Goal: Information Seeking & Learning: Check status

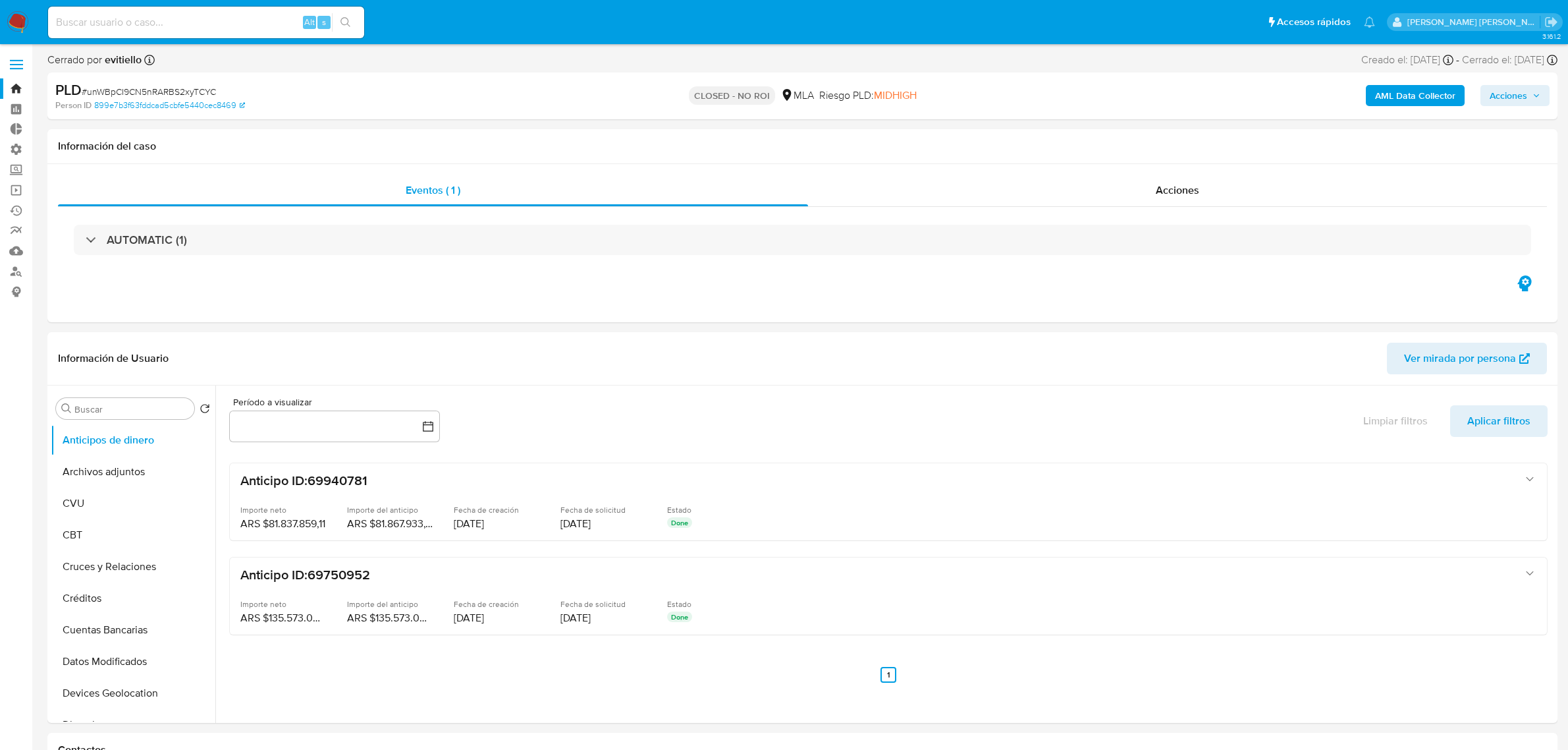
select select "10"
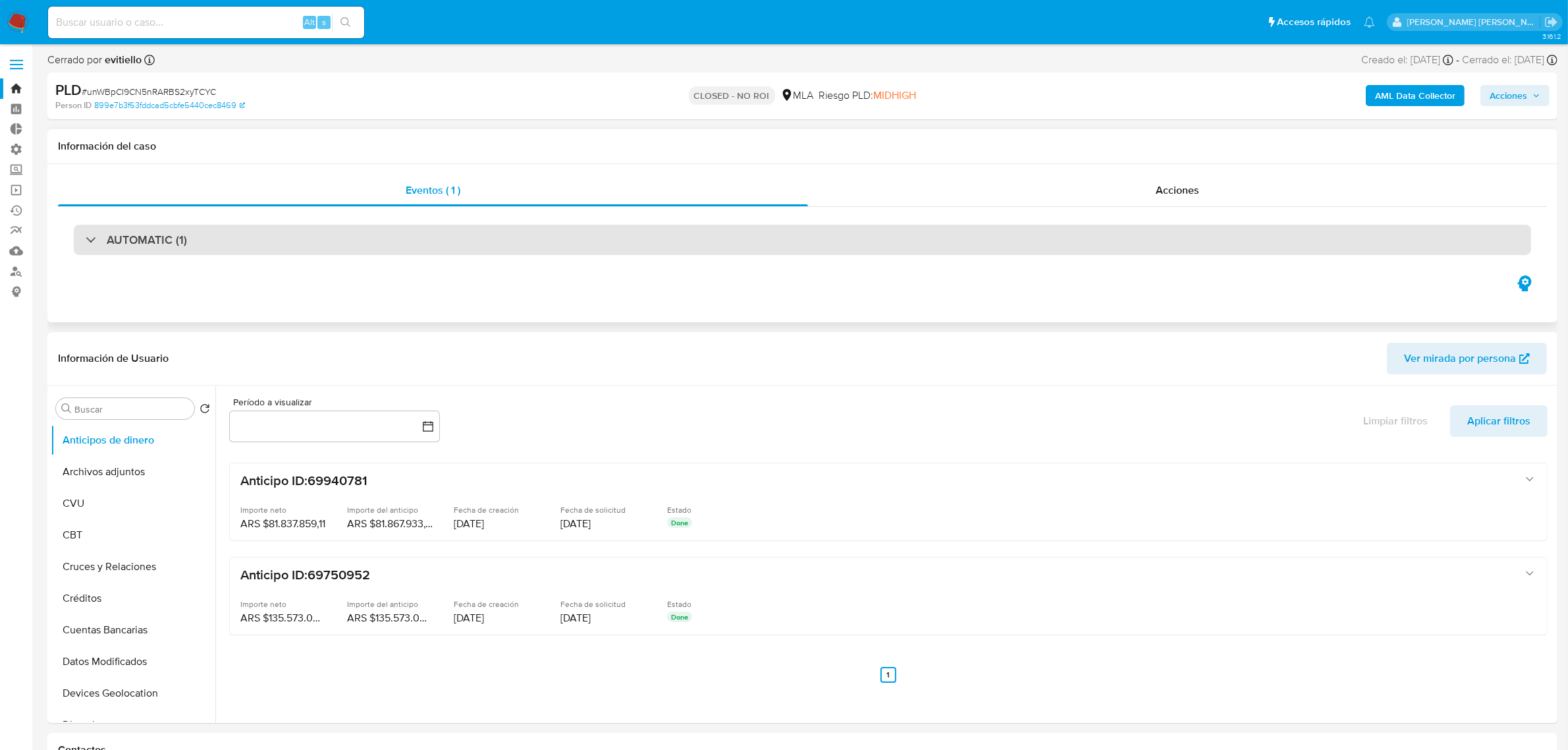
click at [133, 244] on h3 "AUTOMATIC (1)" at bounding box center [147, 240] width 80 height 15
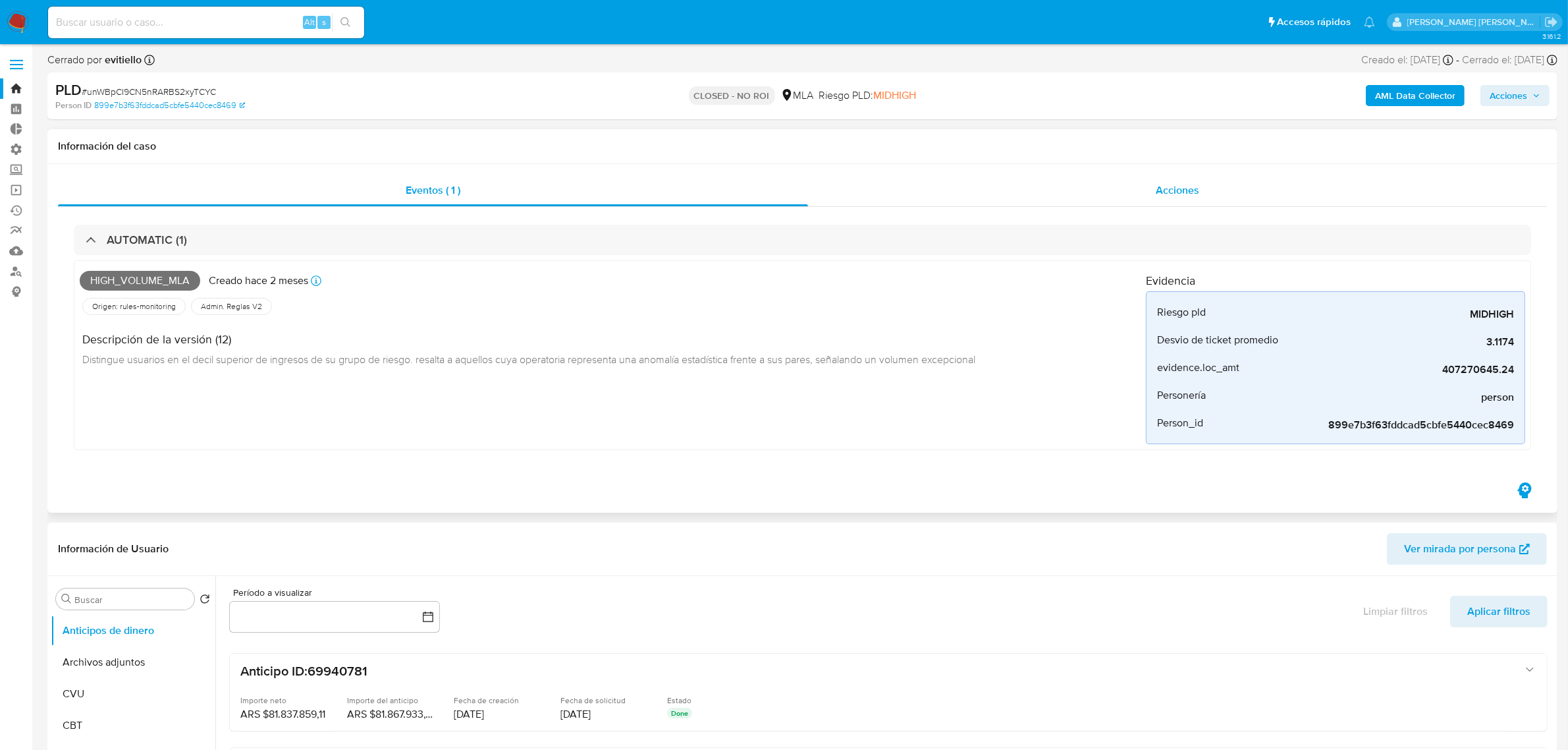
click at [1174, 193] on span "Acciones" at bounding box center [1178, 190] width 44 height 15
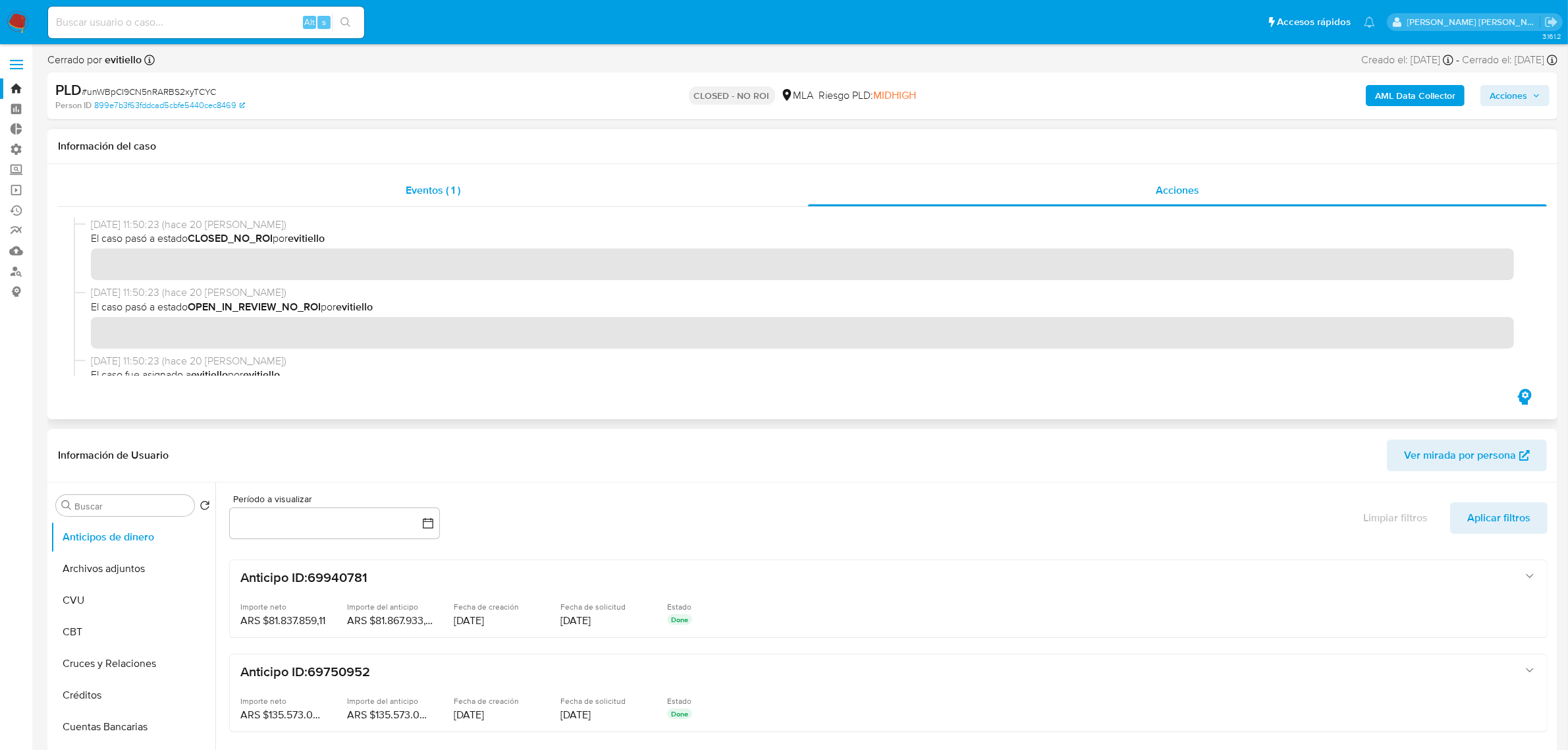
click at [415, 191] on span "Eventos ( 1 )" at bounding box center [433, 190] width 55 height 15
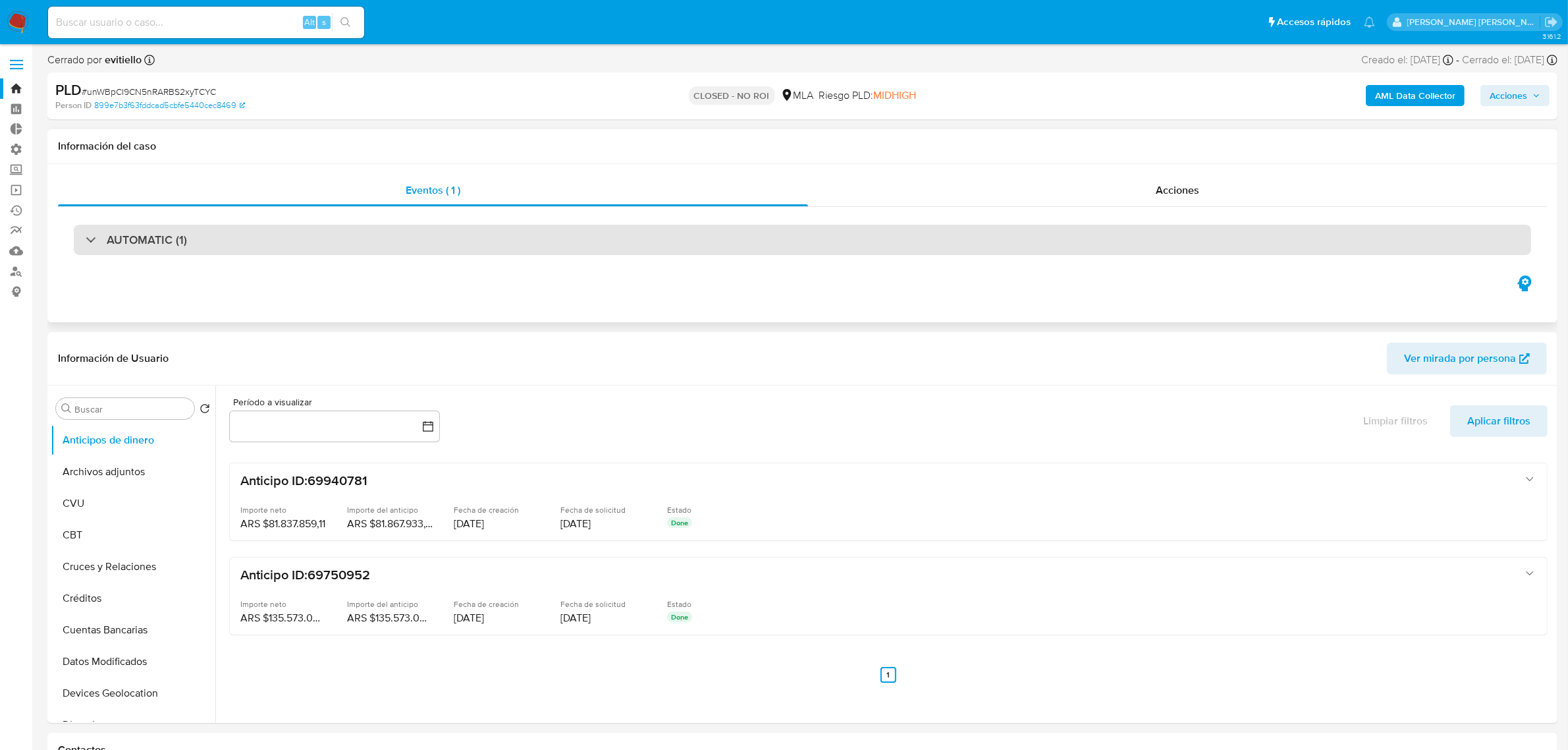
click at [105, 231] on div "AUTOMATIC (1)" at bounding box center [803, 239] width 1458 height 31
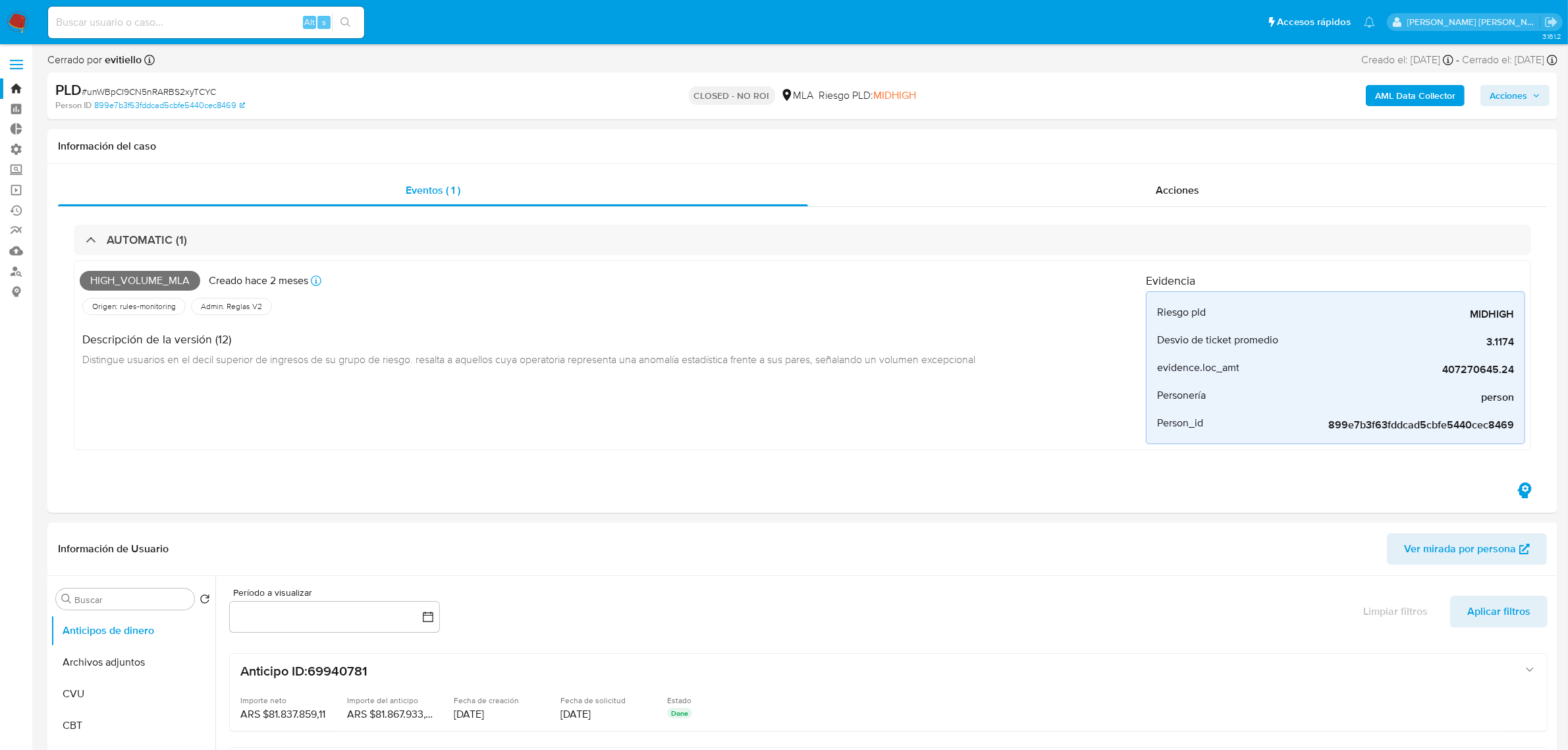
click at [131, 27] on input at bounding box center [207, 22] width 317 height 17
paste input "c3WYMEISsew5PgKR8PhCOfbF"
type input "c3WYMEISsew5PgKR8PhCOfbF"
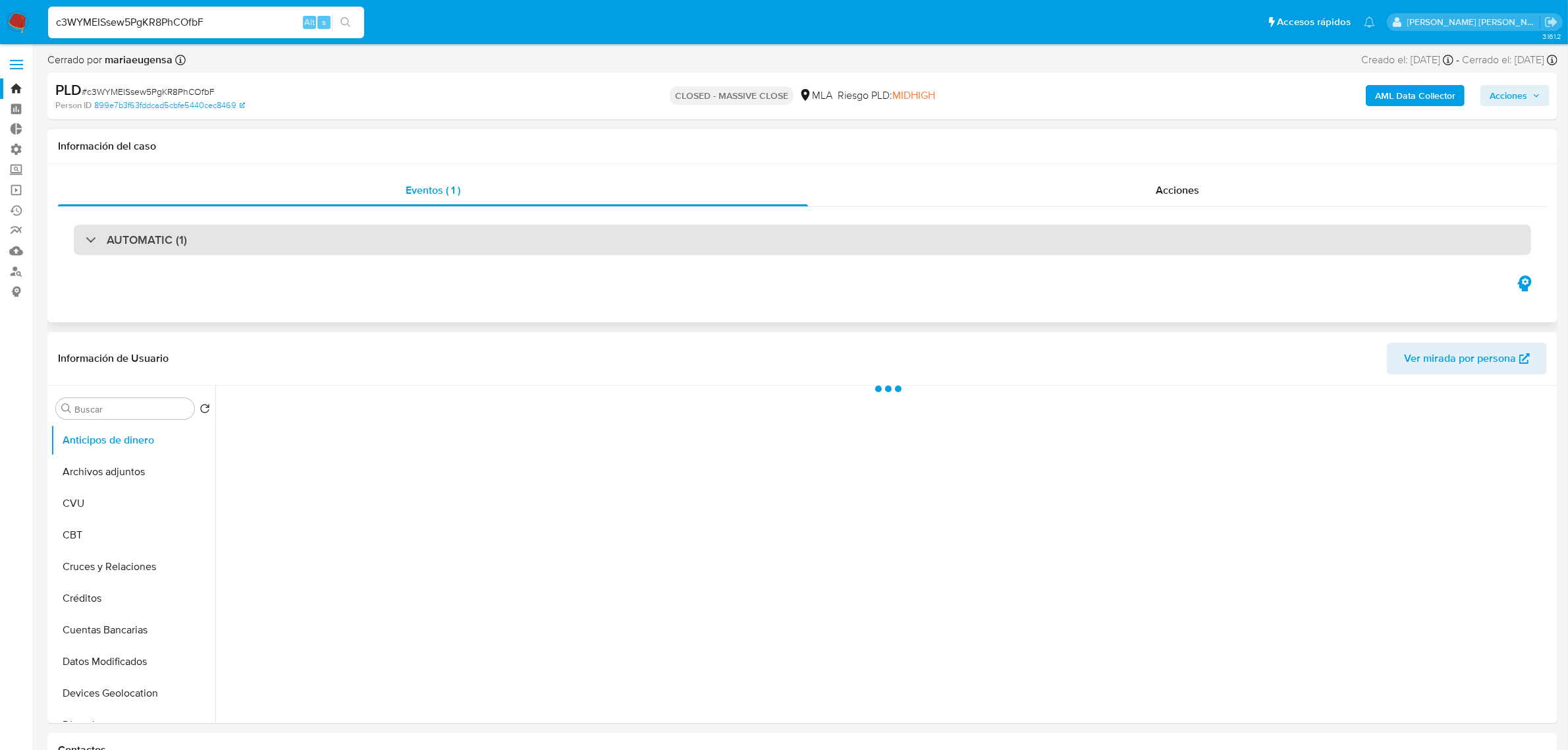
select select "10"
click at [84, 248] on div "AUTOMATIC (1)" at bounding box center [803, 239] width 1458 height 31
select select "10"
click at [94, 236] on div "AUTOMATIC (1)" at bounding box center [136, 240] width 101 height 15
select select "10"
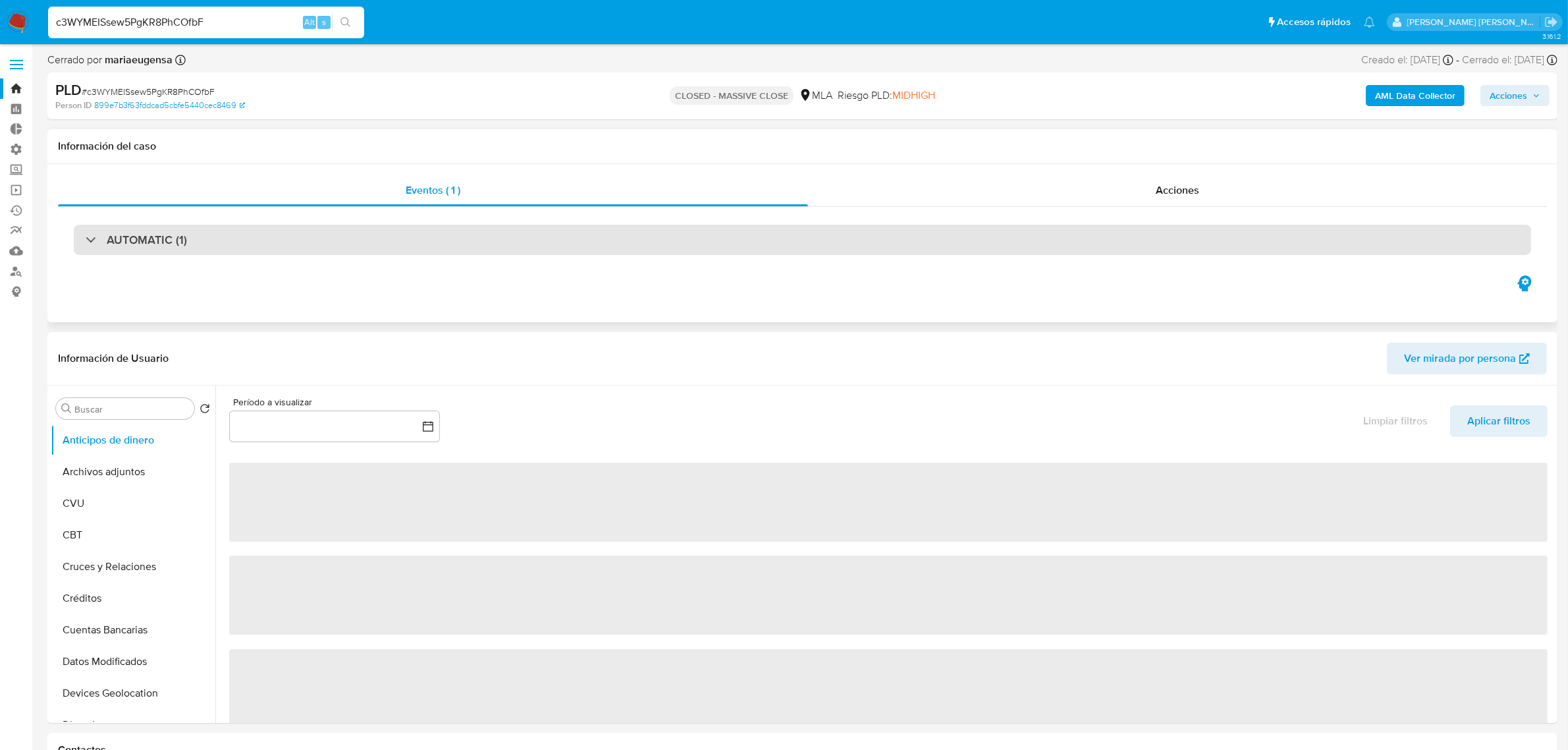
click at [114, 242] on h3 "AUTOMATIC (1)" at bounding box center [147, 240] width 80 height 15
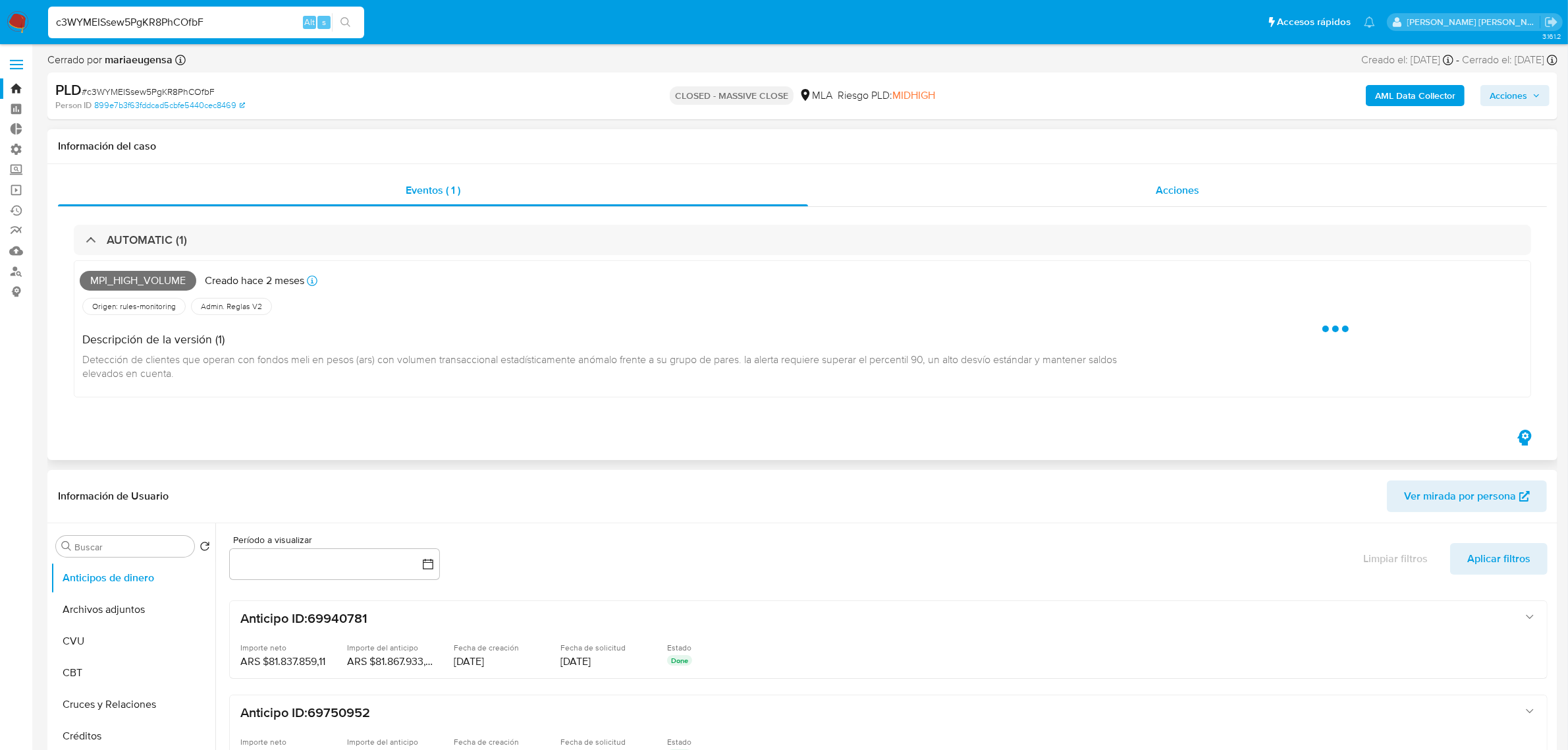
click at [1137, 183] on div "Acciones" at bounding box center [1178, 190] width 739 height 32
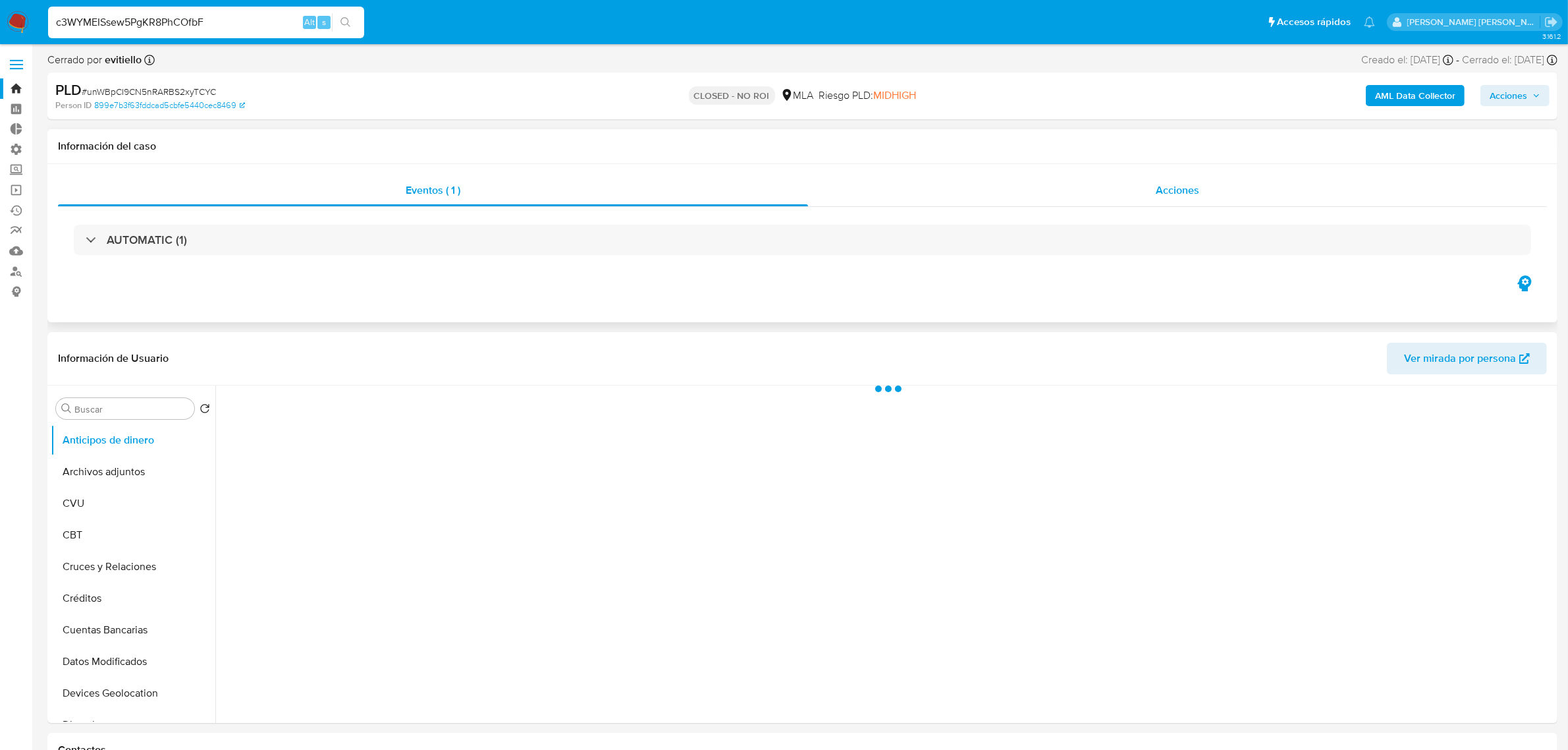
select select "10"
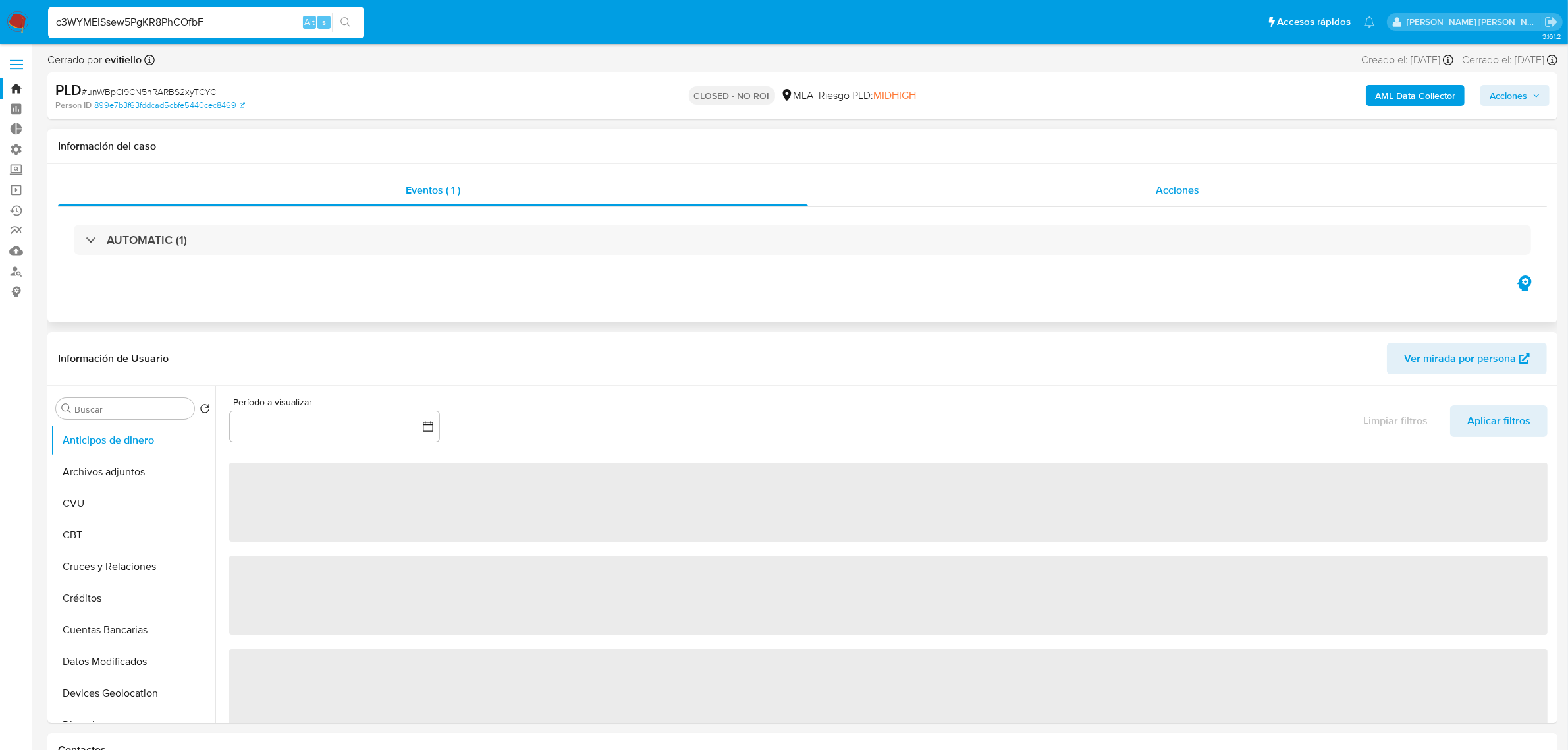
click at [1163, 190] on span "Acciones" at bounding box center [1178, 190] width 44 height 15
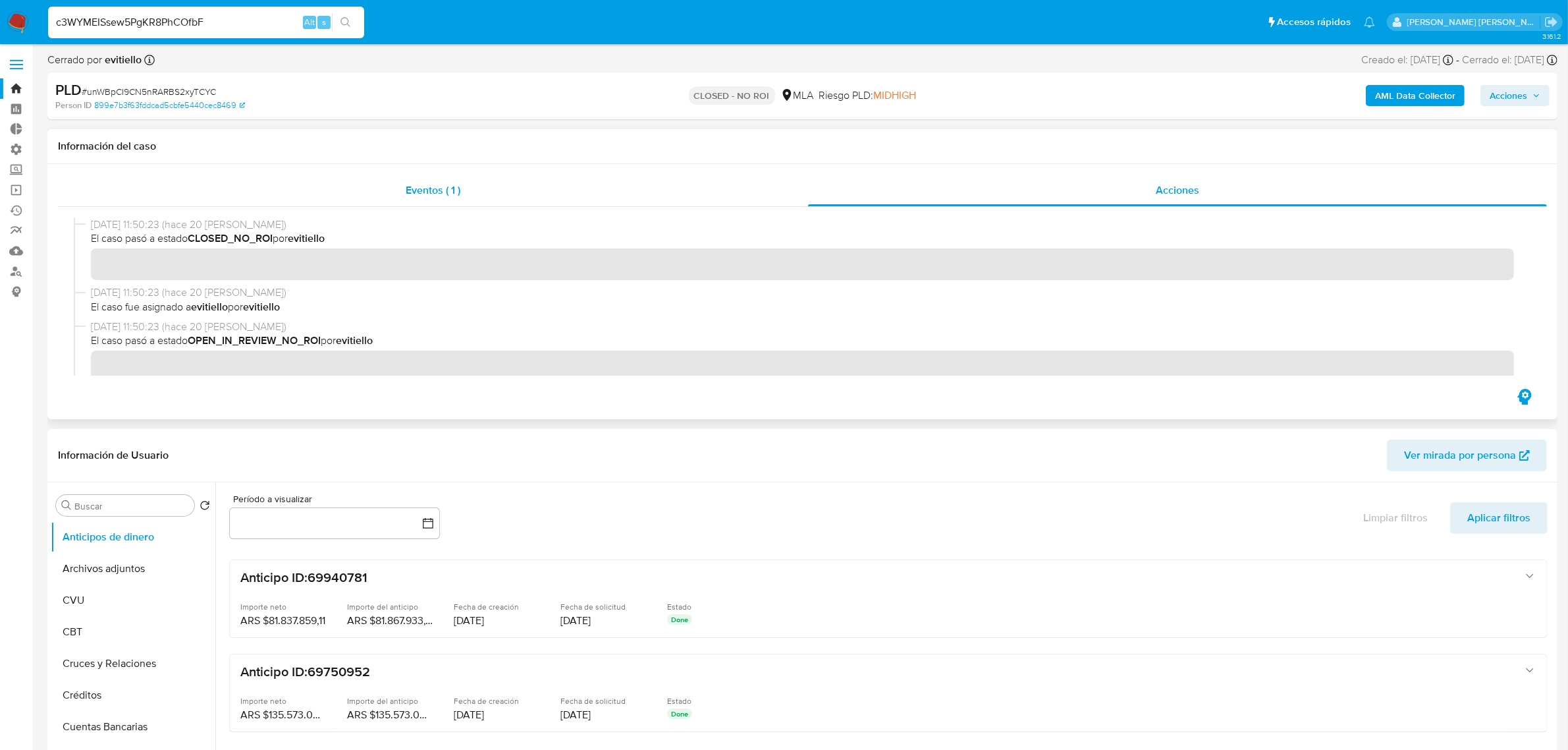
click at [524, 183] on div "Eventos ( 1 )" at bounding box center [433, 190] width 750 height 32
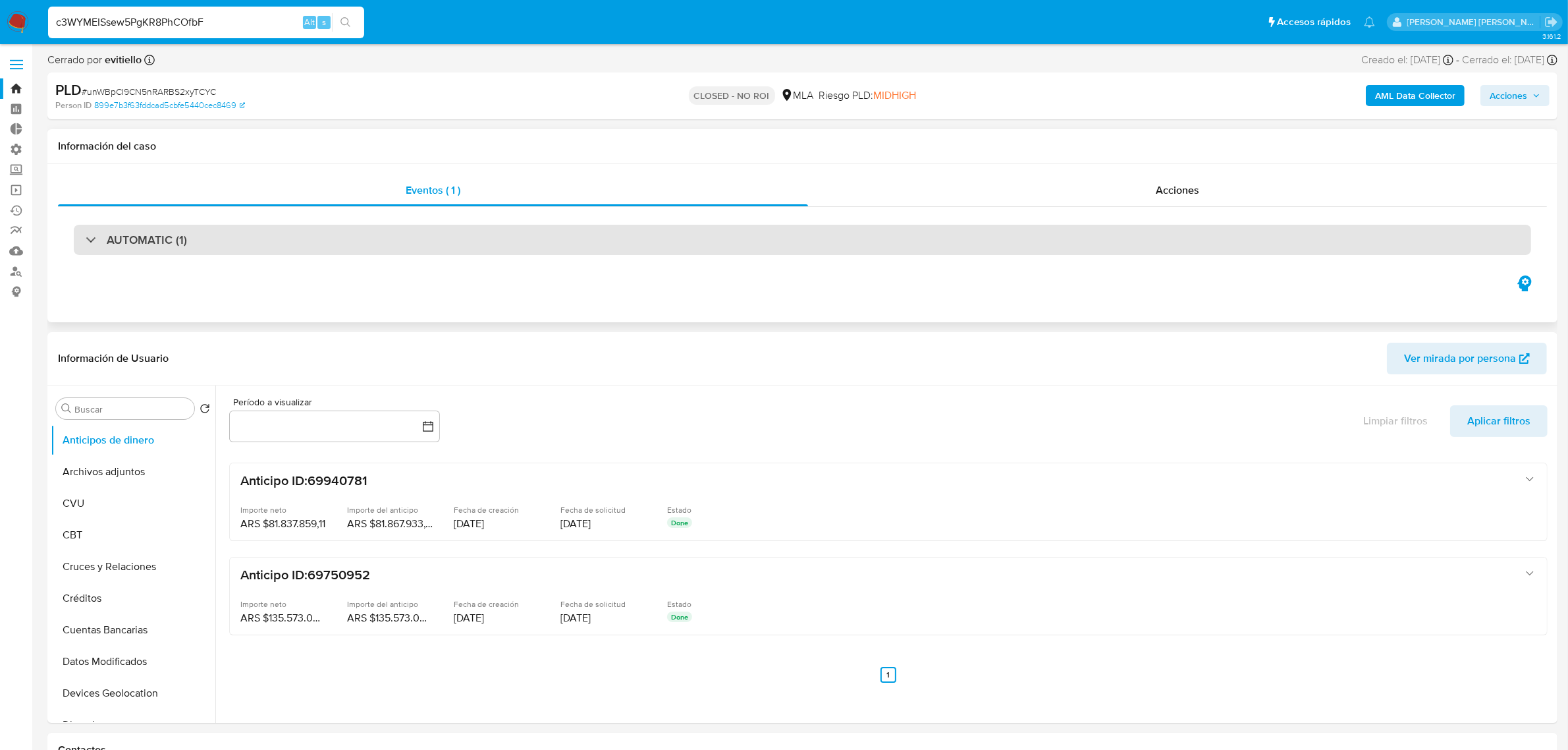
click at [145, 252] on div "AUTOMATIC (1)" at bounding box center [803, 239] width 1458 height 31
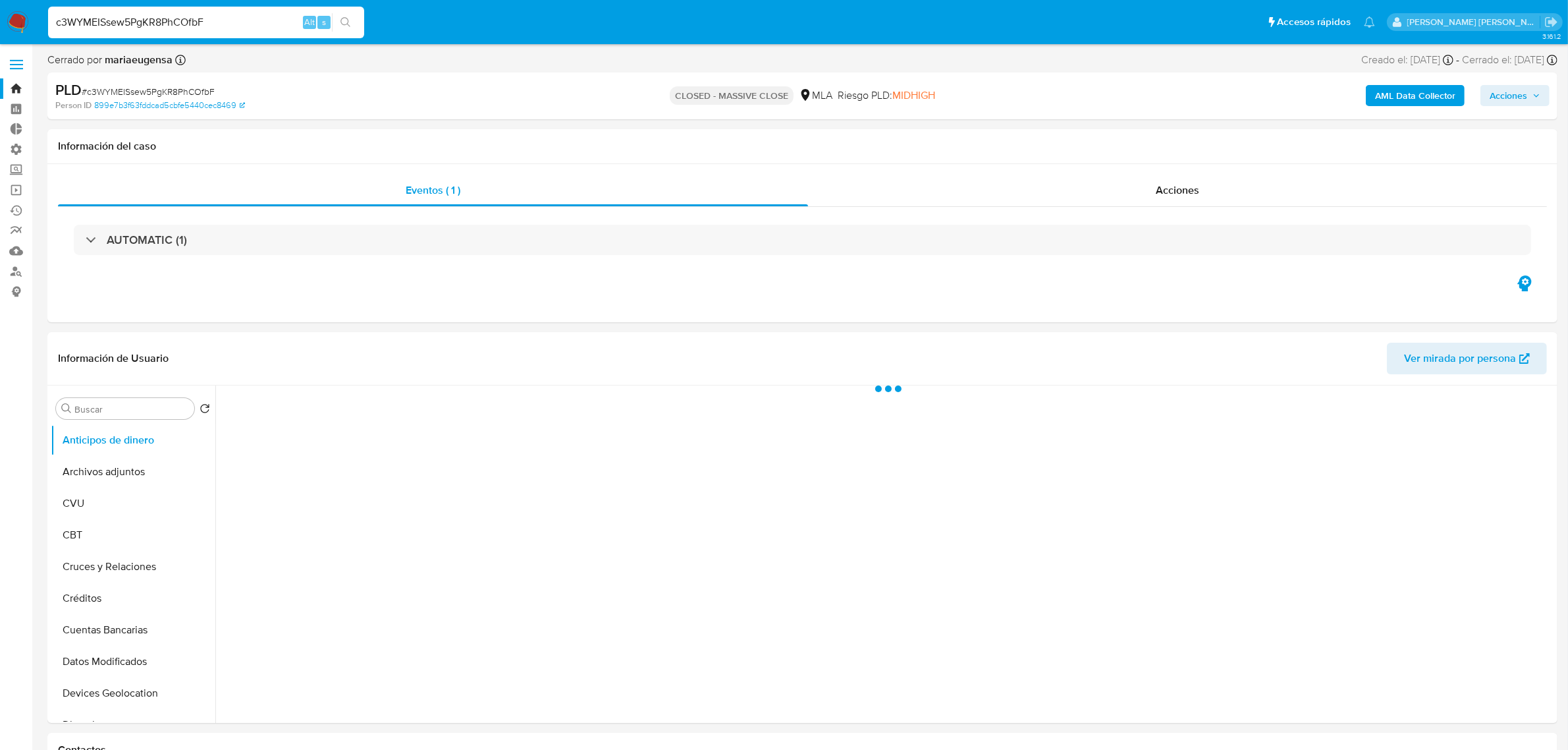
select select "10"
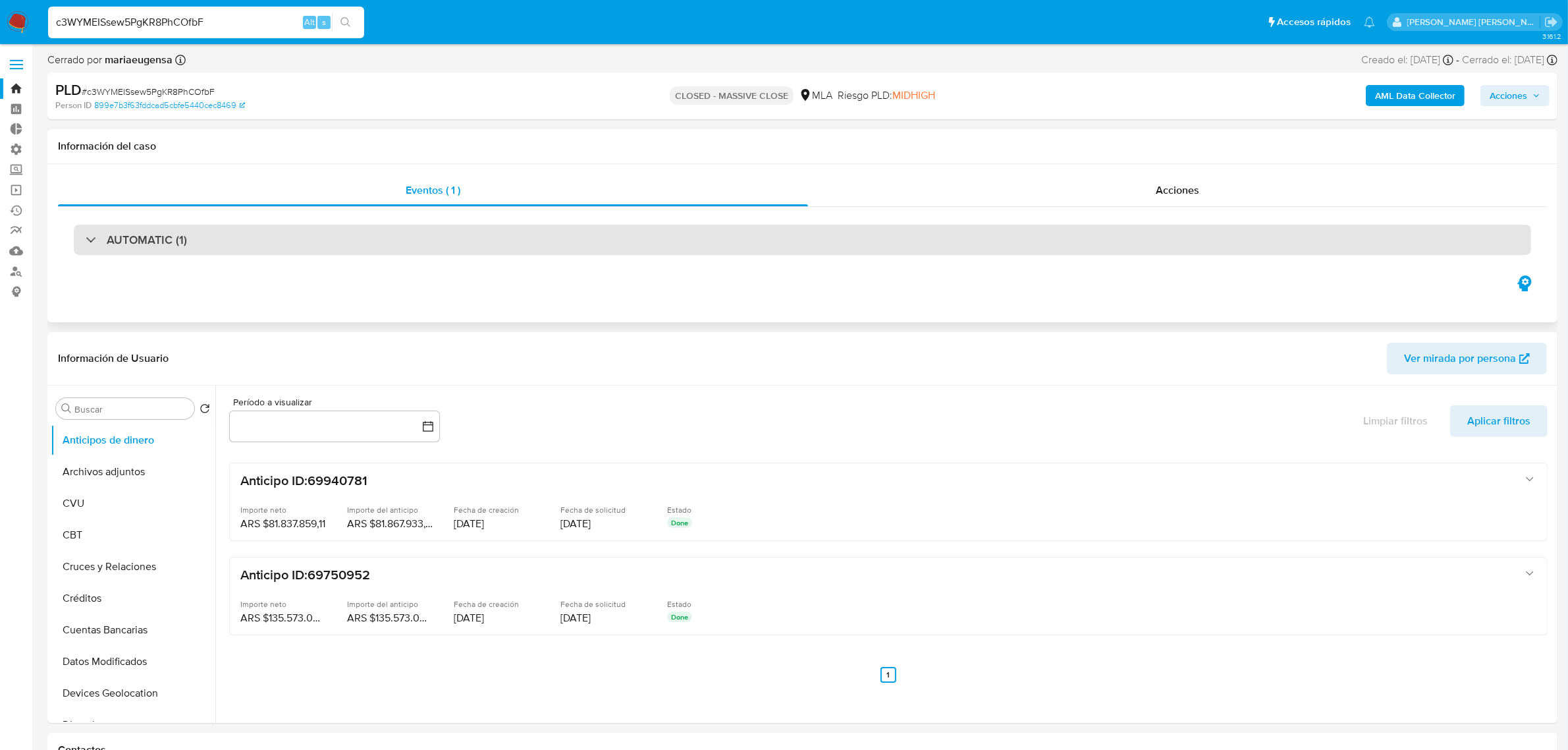
click at [86, 245] on div "AUTOMATIC (1)" at bounding box center [136, 240] width 101 height 15
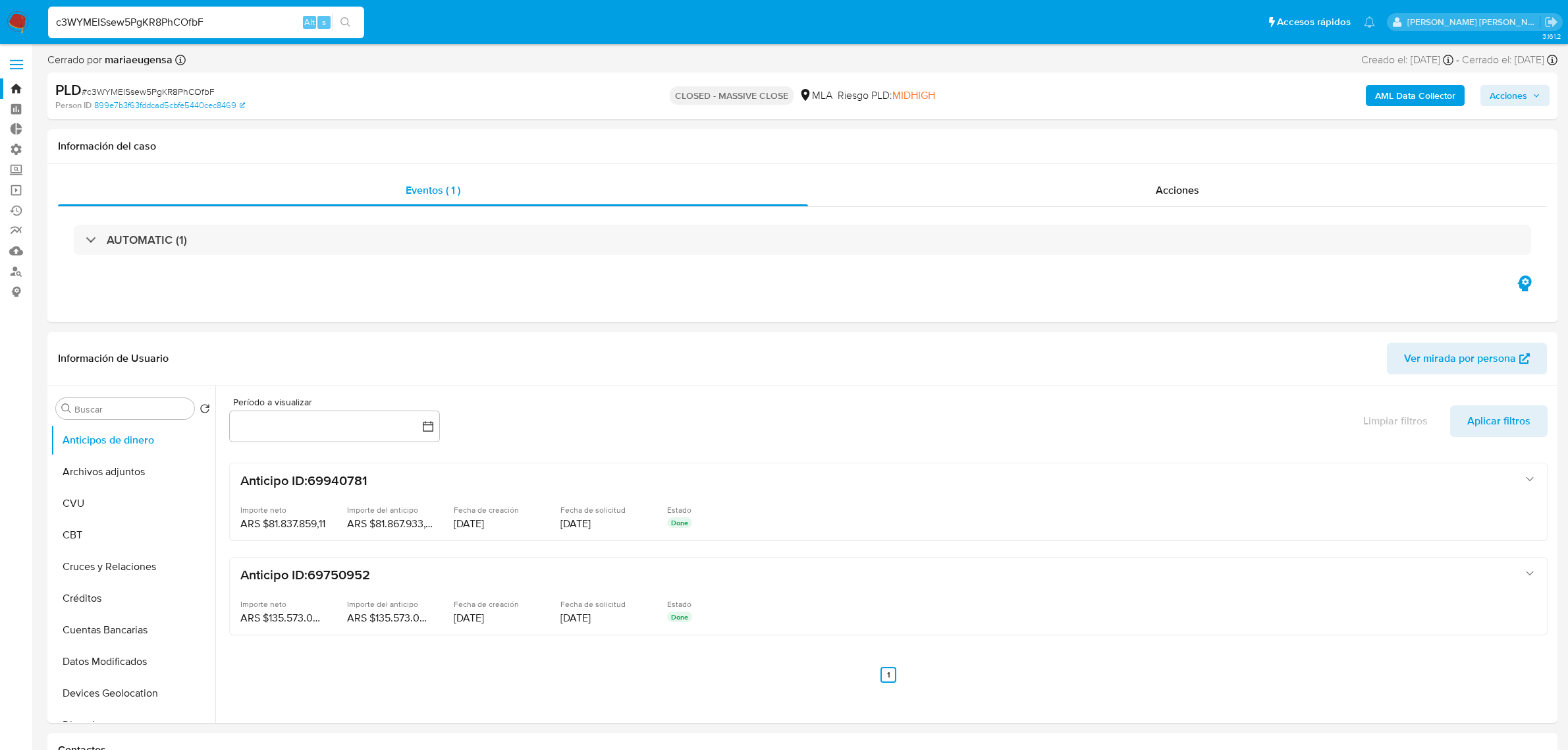
select select "10"
click at [148, 10] on div "c3WYMEISsew5PgKR8PhCOfbF Alt s" at bounding box center [207, 22] width 317 height 32
click at [143, 21] on input "c3WYMEISsew5PgKR8PhCOfbF" at bounding box center [207, 22] width 317 height 17
click at [199, 19] on input "c3WYMEISsew5PgKR8PhCOfbF" at bounding box center [207, 22] width 317 height 17
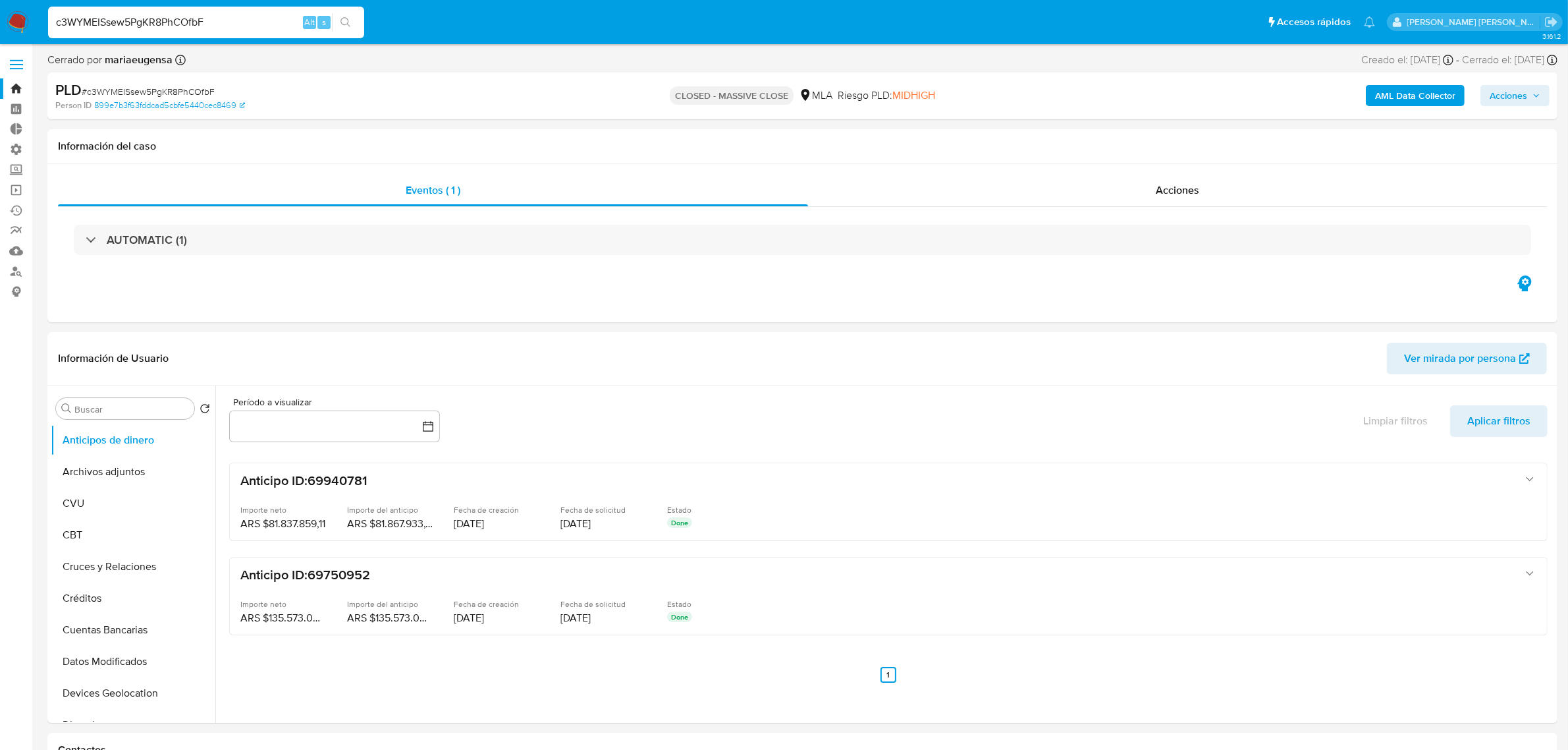
click at [180, 21] on input "c3WYMEISsew5PgKR8PhCOfbF" at bounding box center [207, 22] width 317 height 17
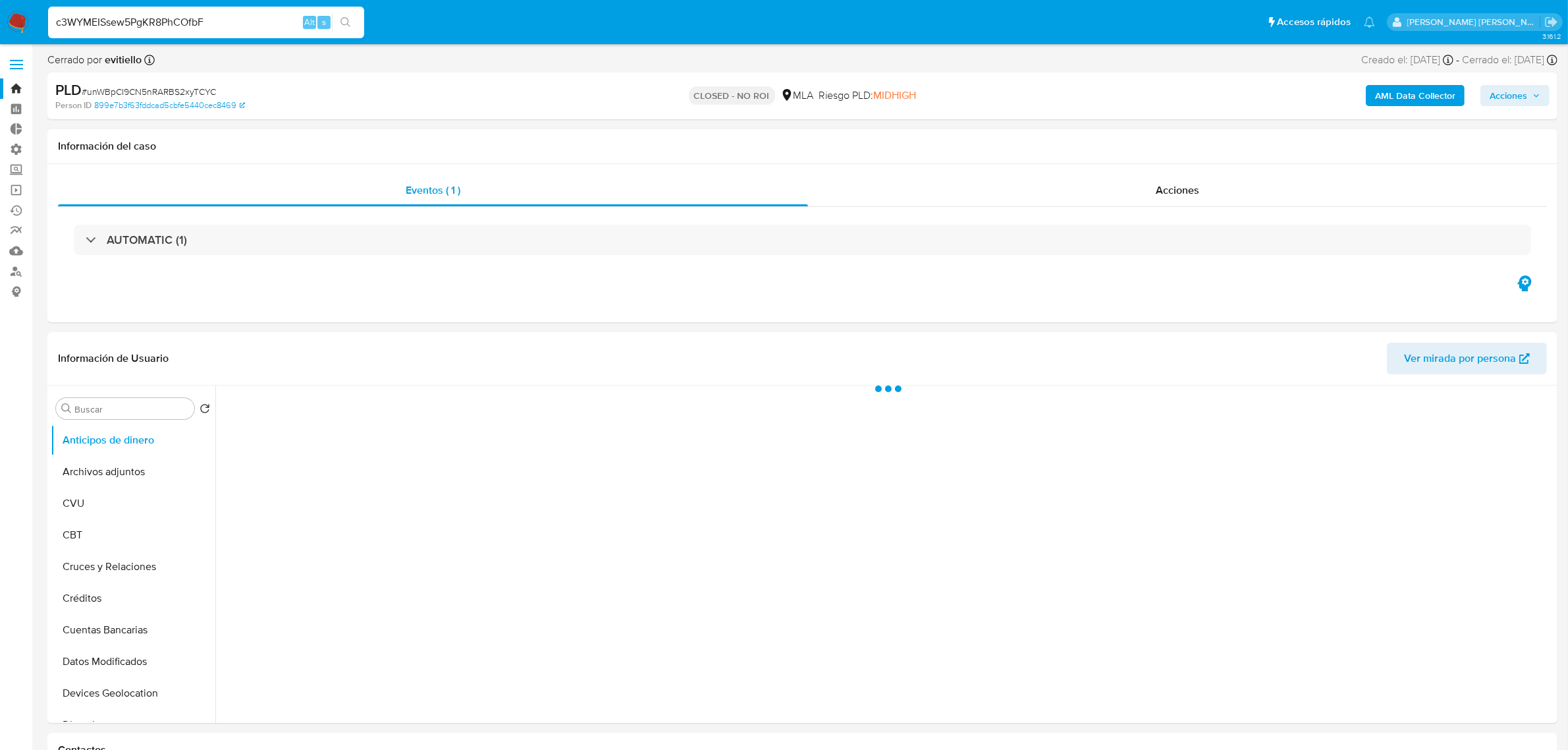
select select "10"
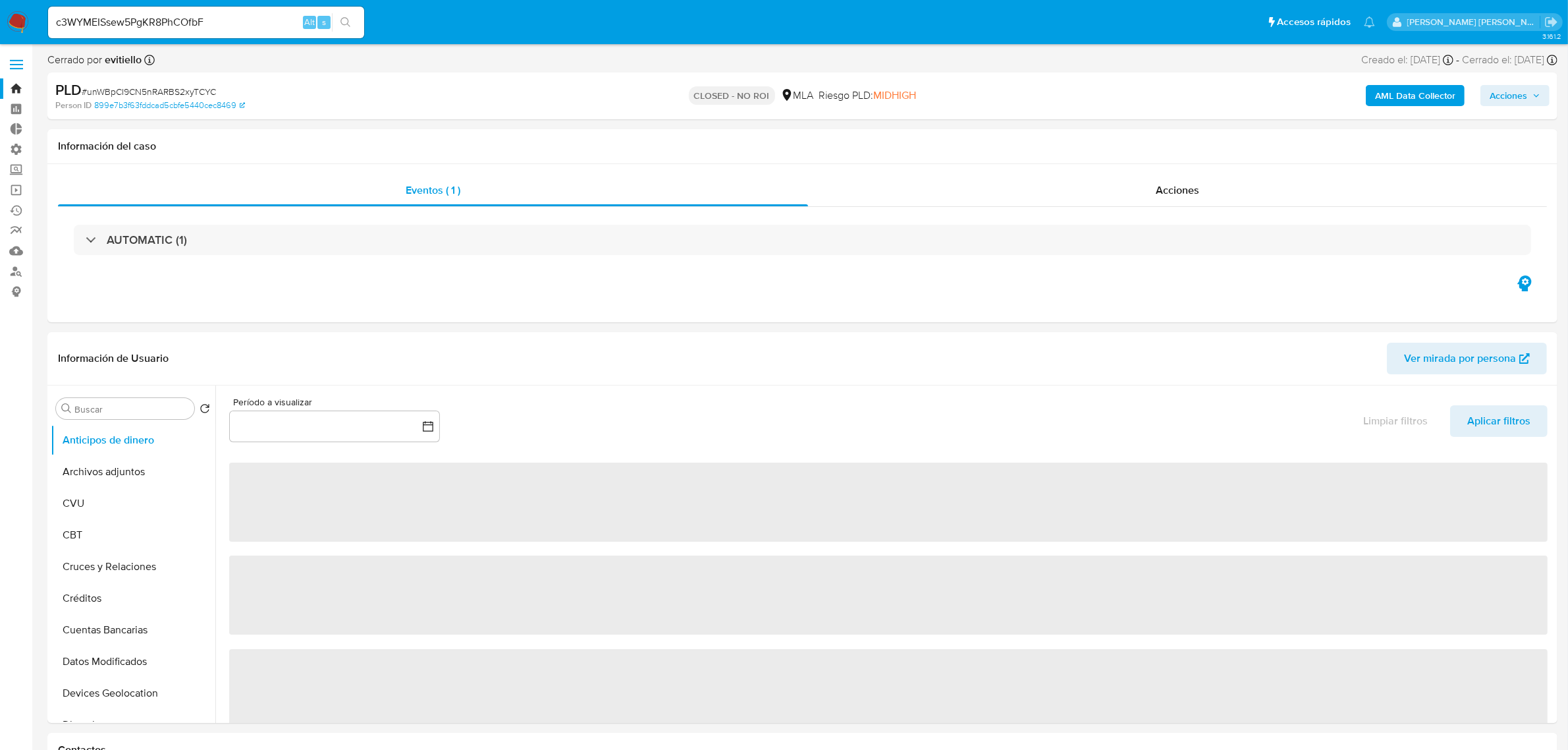
click at [182, 33] on div "c3WYMEISsew5PgKR8PhCOfbF Alt s" at bounding box center [207, 22] width 317 height 32
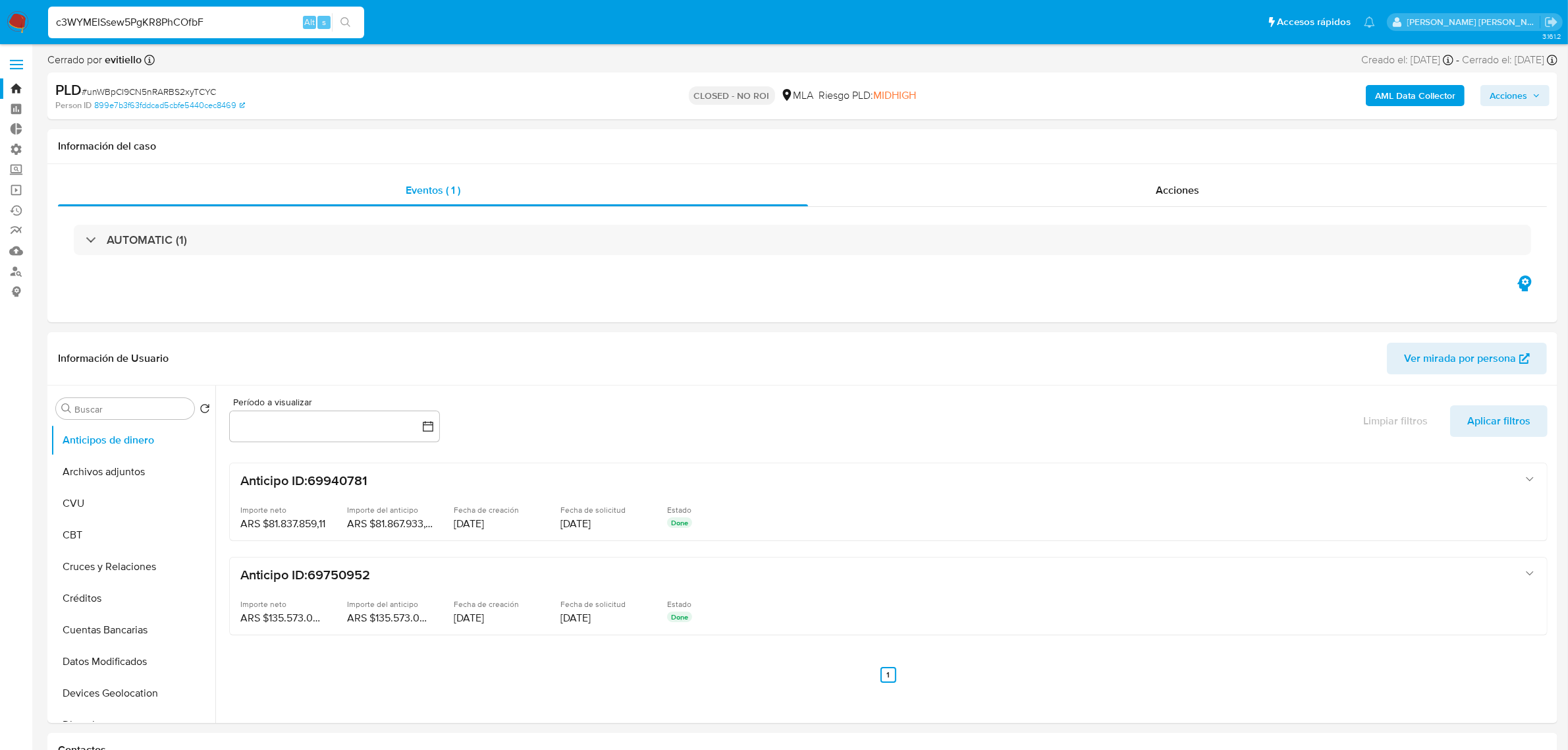
click at [172, 18] on input "c3WYMEISsew5PgKR8PhCOfbF" at bounding box center [207, 22] width 317 height 17
